Goal: Task Accomplishment & Management: Complete application form

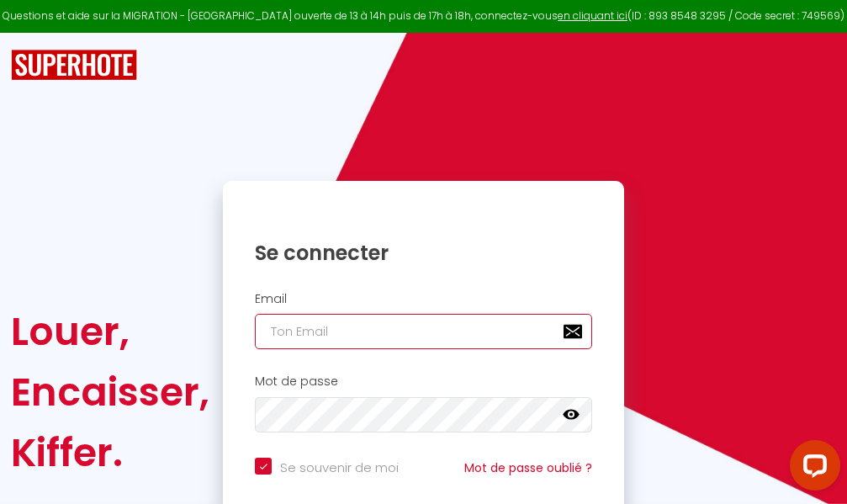
click at [416, 330] on input "email" at bounding box center [423, 331] width 337 height 35
type input "m"
checkbox input "true"
type input "ma"
checkbox input "true"
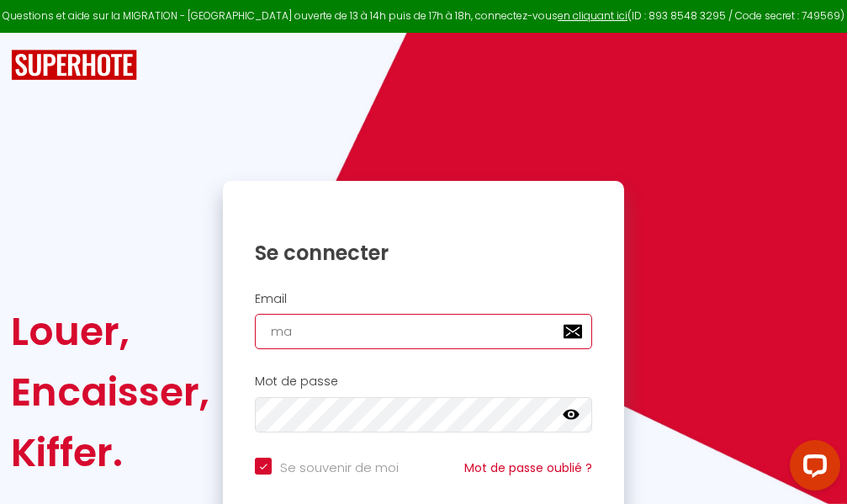
type input "mar"
checkbox input "true"
type input "marc"
checkbox input "true"
type input "marcd"
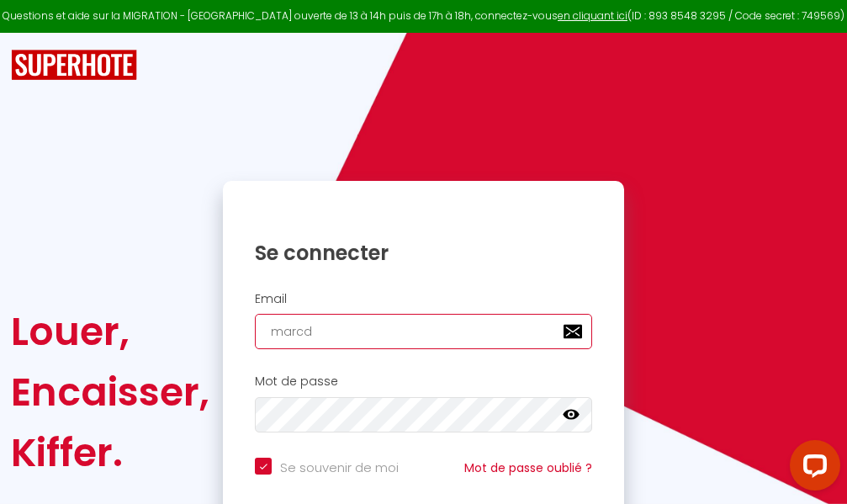
checkbox input "true"
type input "marcdp"
checkbox input "true"
type input "marcdpo"
checkbox input "true"
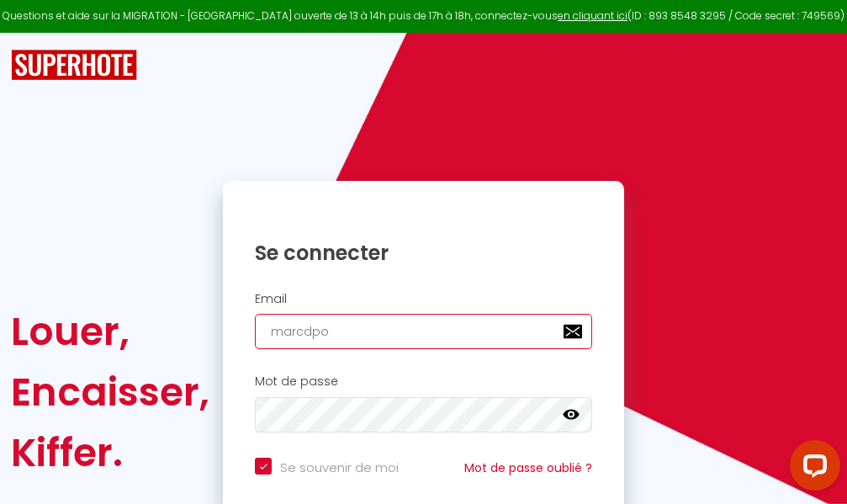
type input "marcdpoz"
checkbox input "true"
type input "marcdpoz."
checkbox input "true"
type input "marcdpoz.l"
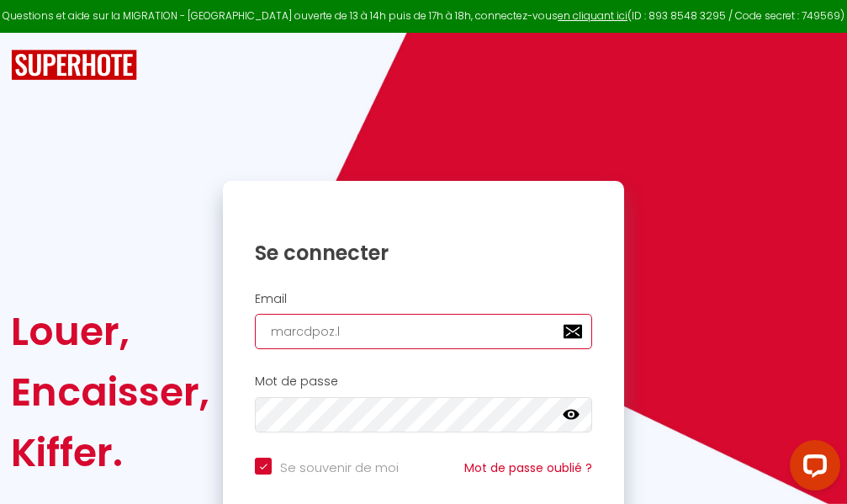
checkbox input "true"
type input "marcdpoz.lo"
checkbox input "true"
type input "marcdpoz.loc"
checkbox input "true"
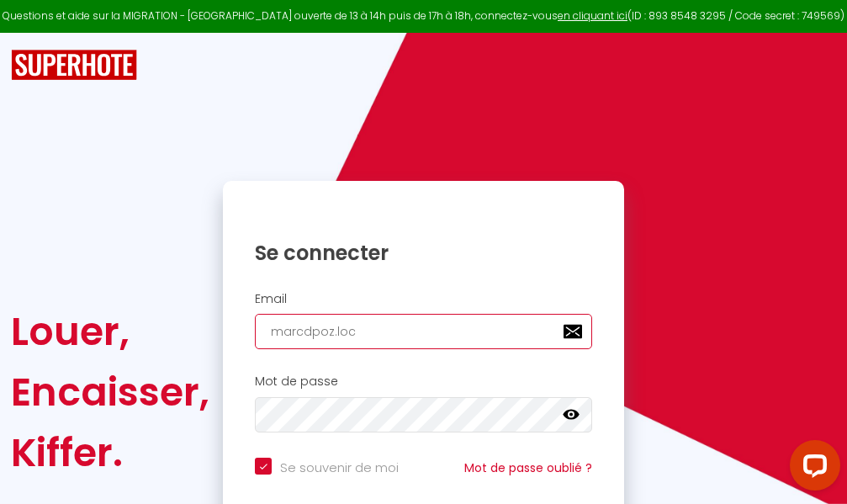
type input "marcdpoz.loca"
checkbox input "true"
type input "marcdpoz.locat"
checkbox input "true"
type input "marcdpoz.locati"
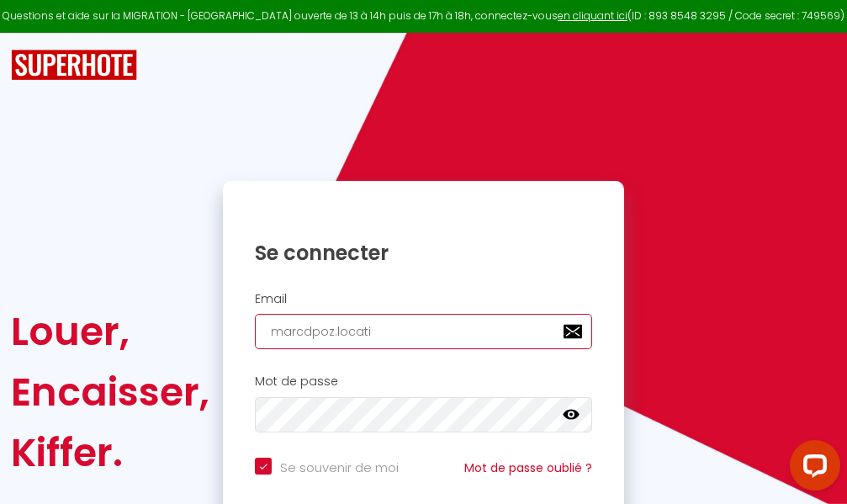
checkbox input "true"
type input "marcdpoz.locatio"
checkbox input "true"
type input "marcdpoz.location"
checkbox input "true"
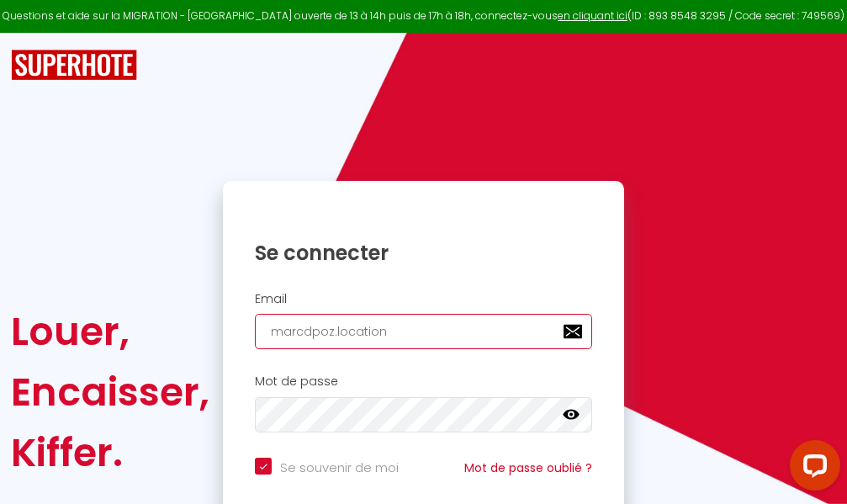
type input "marcdpoz.location@"
checkbox input "true"
type input "marcdpoz.location@g"
checkbox input "true"
type input "marcdpoz.location@gm"
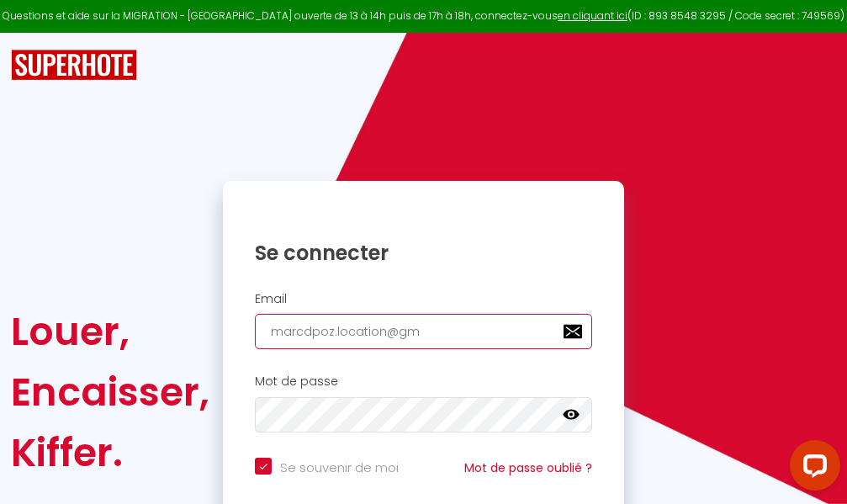
checkbox input "true"
type input "marcdpoz.location@gma"
checkbox input "true"
type input "marcdpoz.location@gmai"
checkbox input "true"
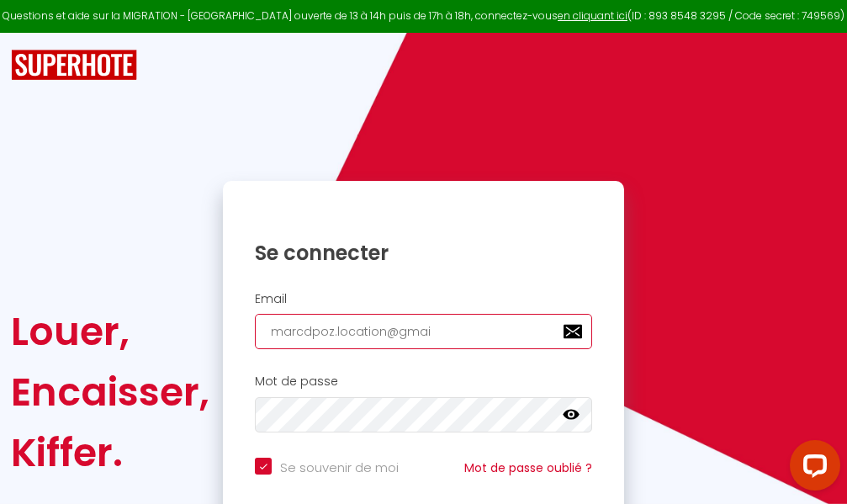
type input "[EMAIL_ADDRESS]"
checkbox input "true"
type input "[EMAIL_ADDRESS]."
checkbox input "true"
type input "marcdpoz.location@gmail.c"
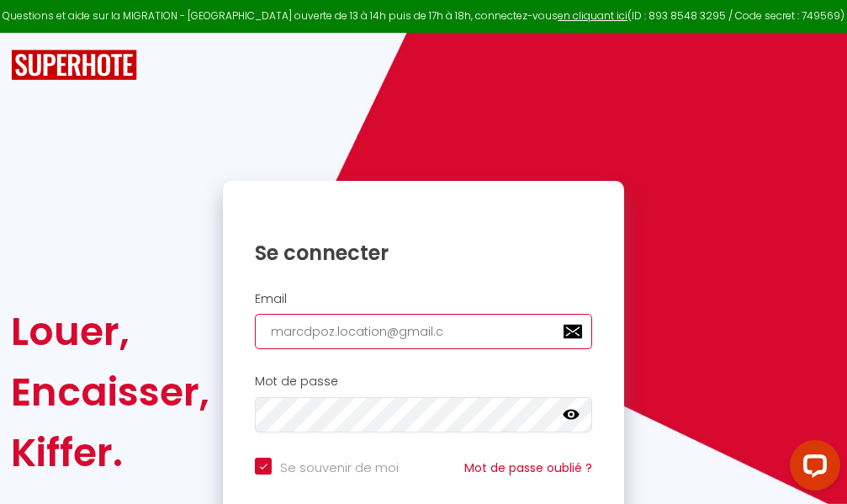
checkbox input "true"
type input "[EMAIL_ADDRESS][DOMAIN_NAME]"
checkbox input "true"
type input "[EMAIL_ADDRESS][DOMAIN_NAME]"
checkbox input "true"
